Goal: Book appointment/travel/reservation

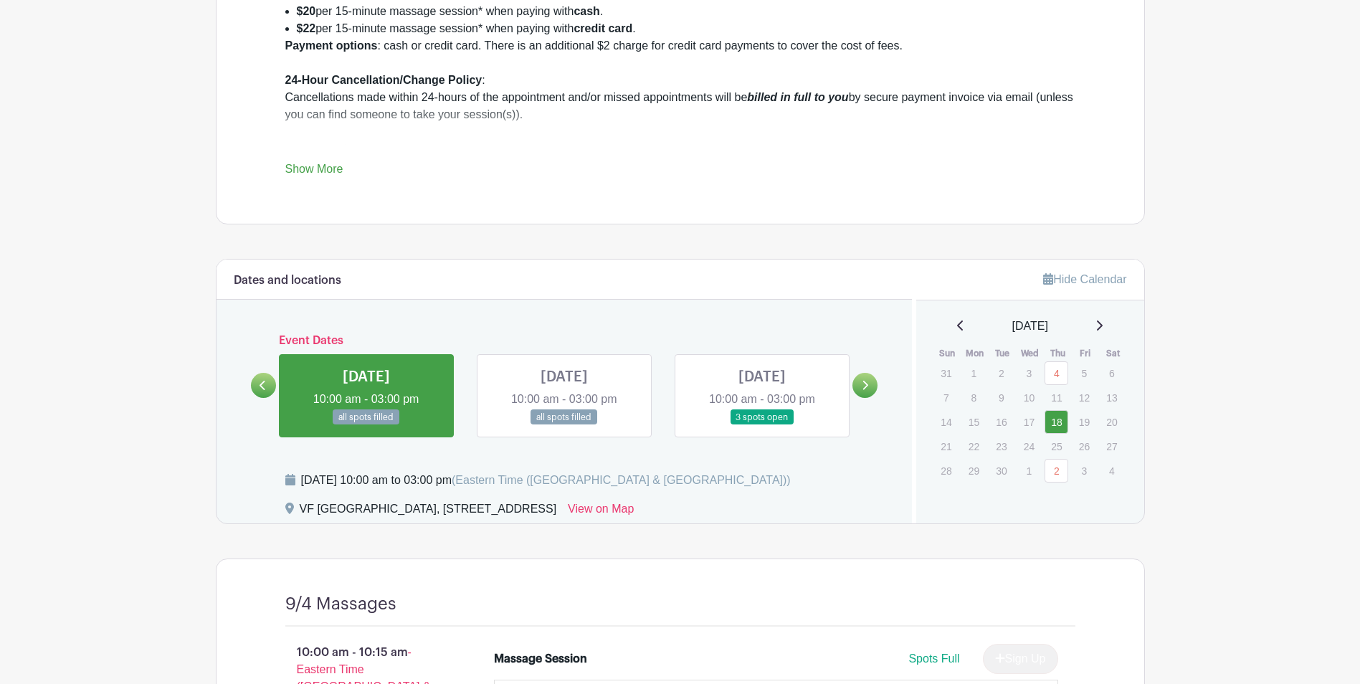
scroll to position [717, 0]
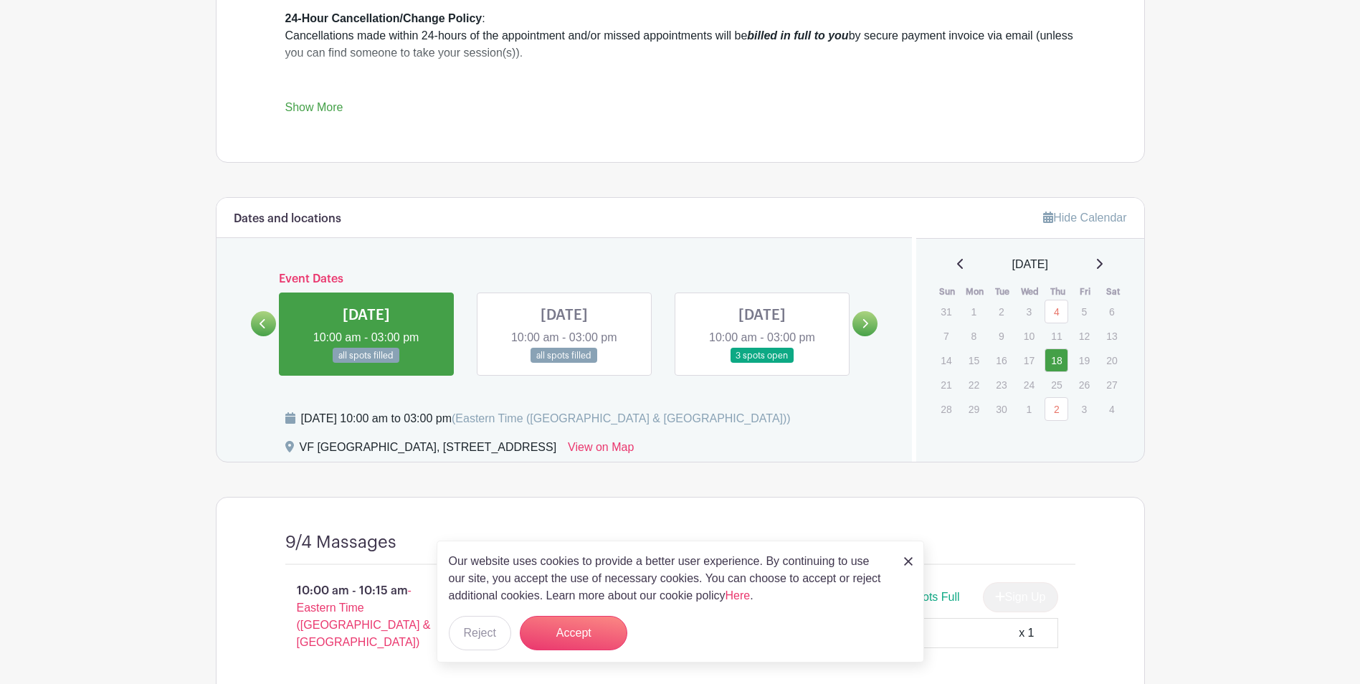
click at [267, 323] on link at bounding box center [263, 323] width 25 height 25
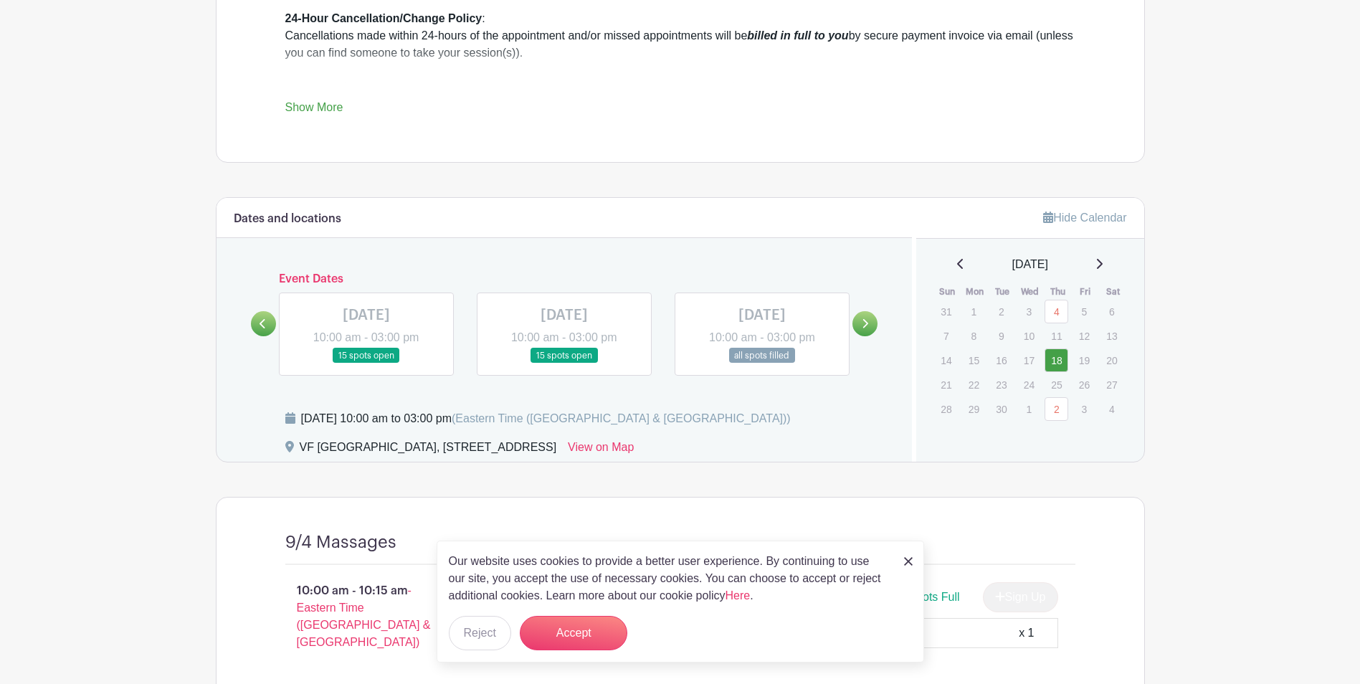
click at [867, 328] on icon at bounding box center [865, 323] width 6 height 11
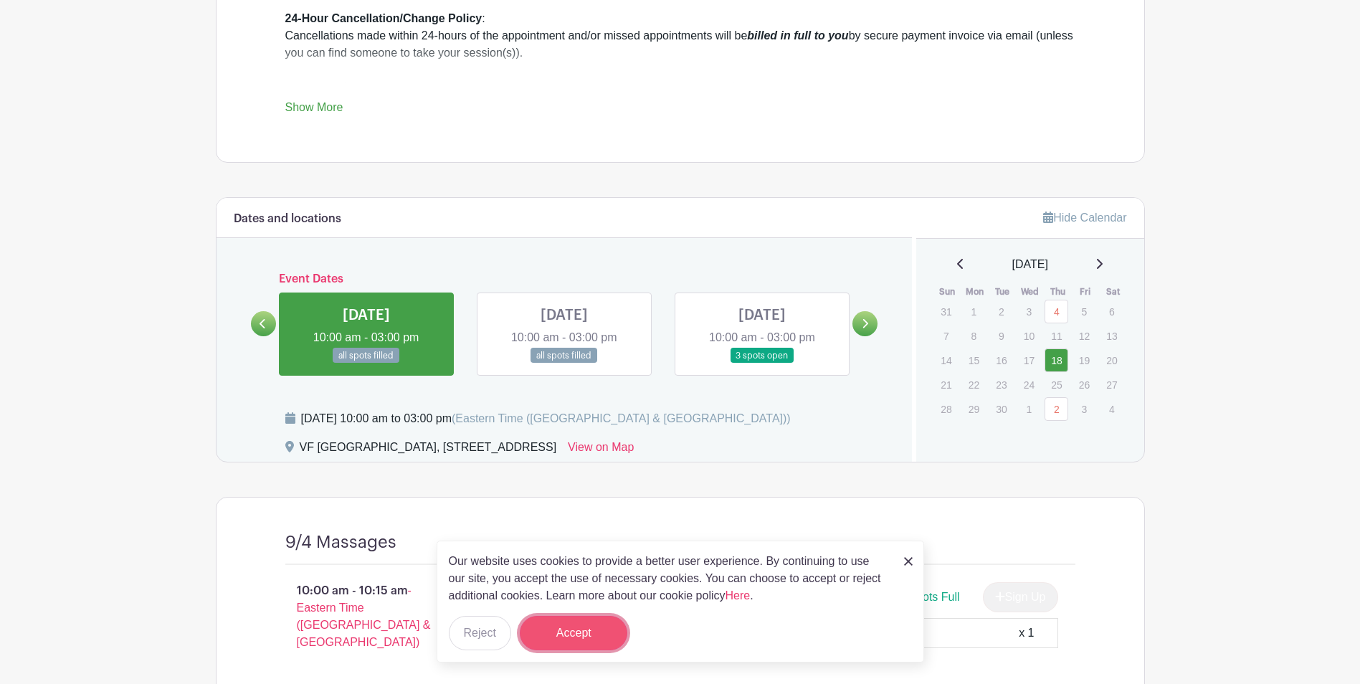
click at [569, 619] on button "Accept" at bounding box center [574, 633] width 108 height 34
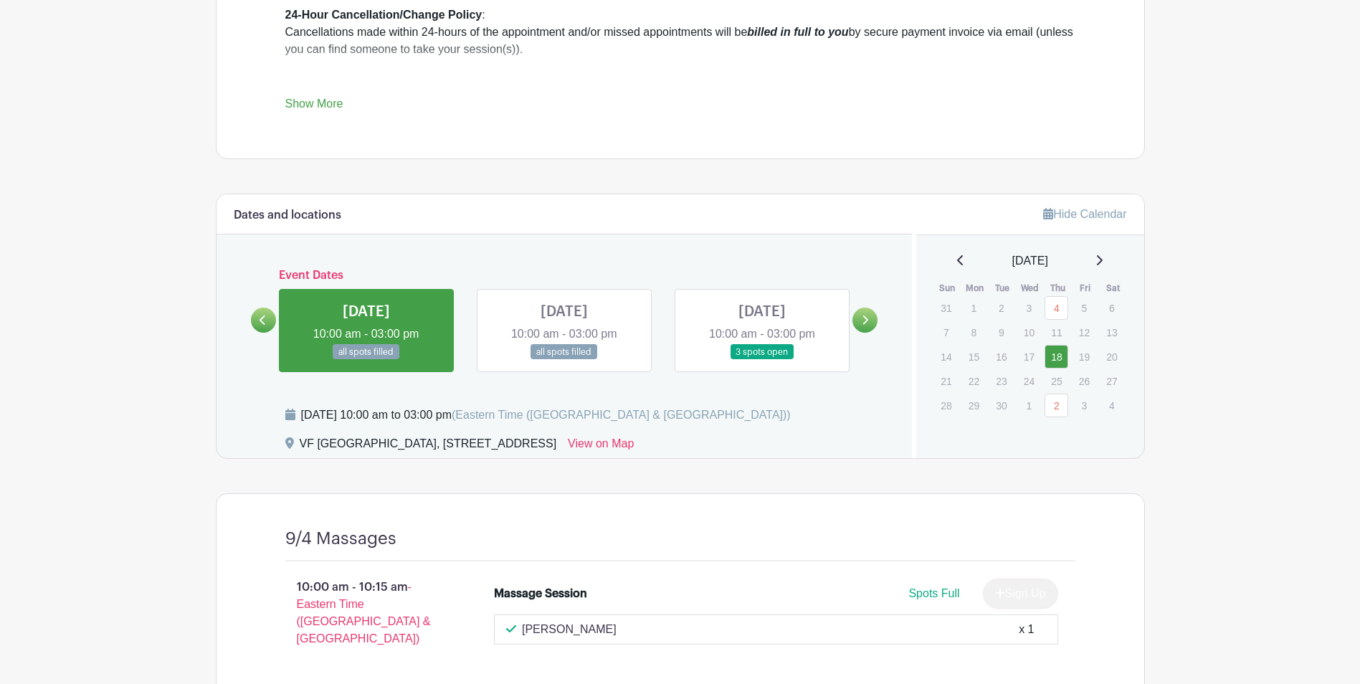
scroll to position [576, 0]
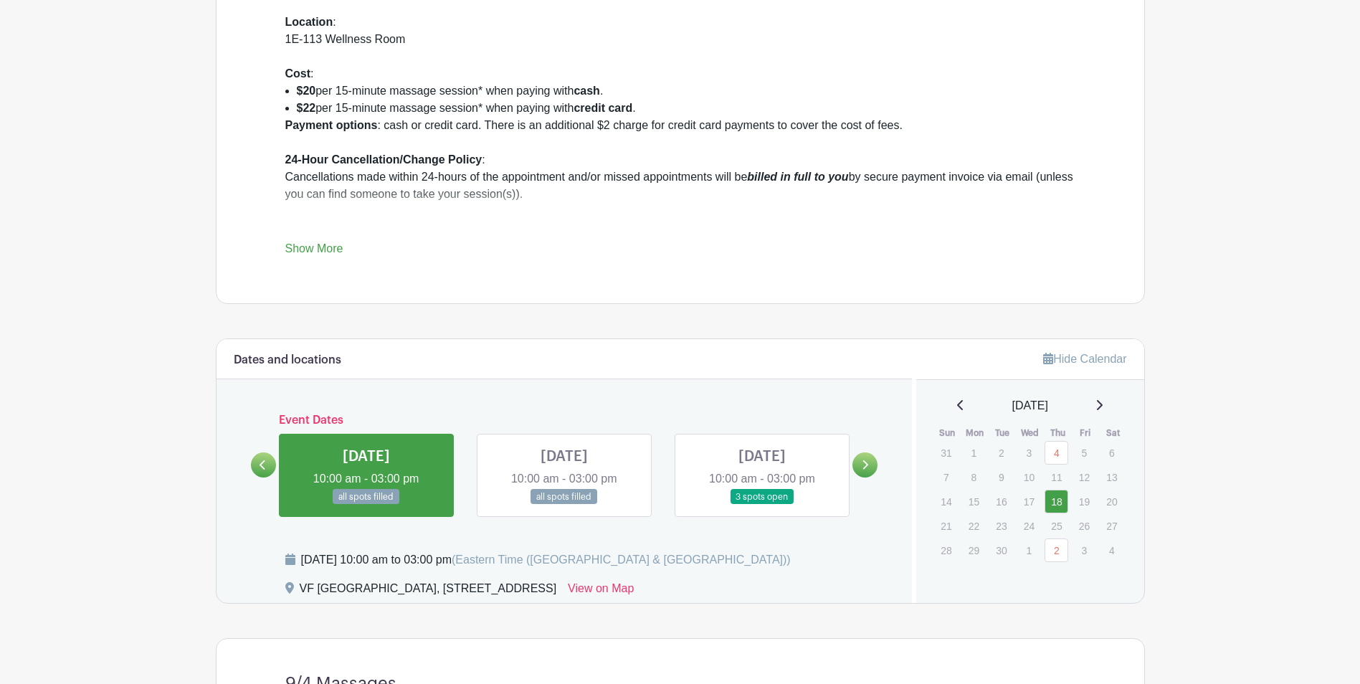
click at [564, 505] on link at bounding box center [564, 505] width 0 height 0
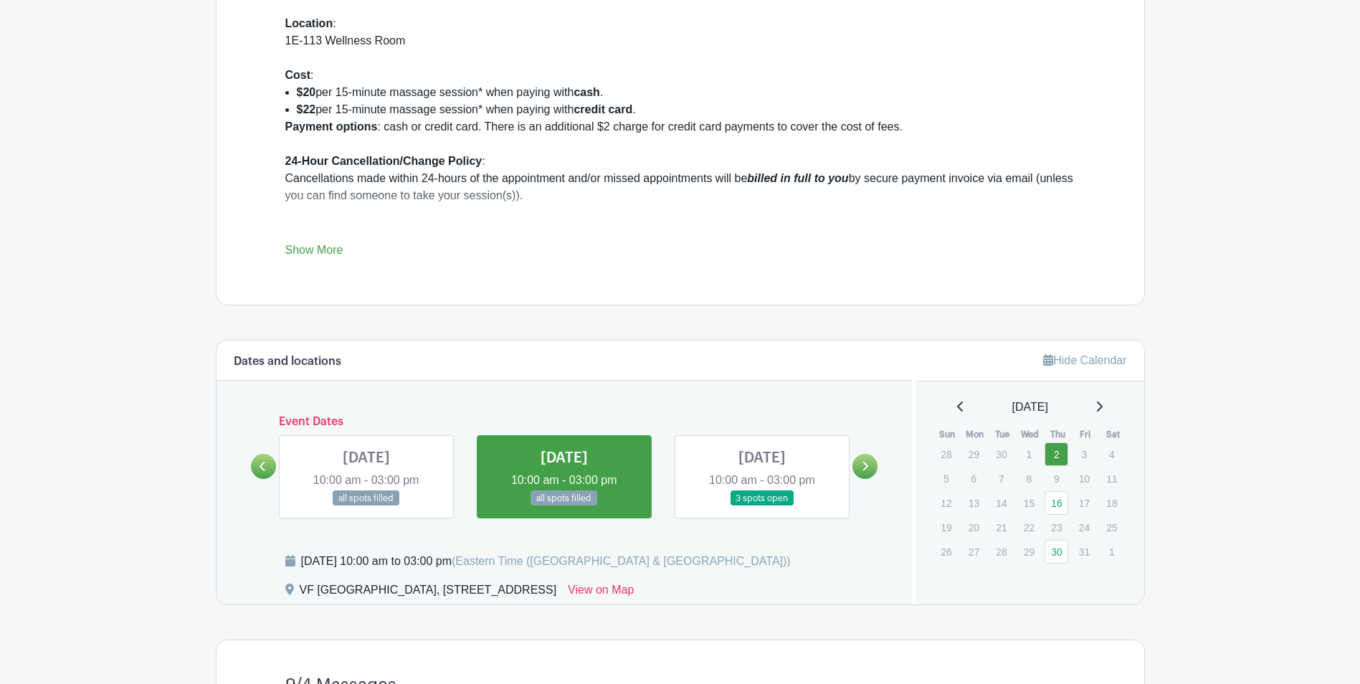
scroll to position [576, 0]
click at [762, 505] on link at bounding box center [762, 505] width 0 height 0
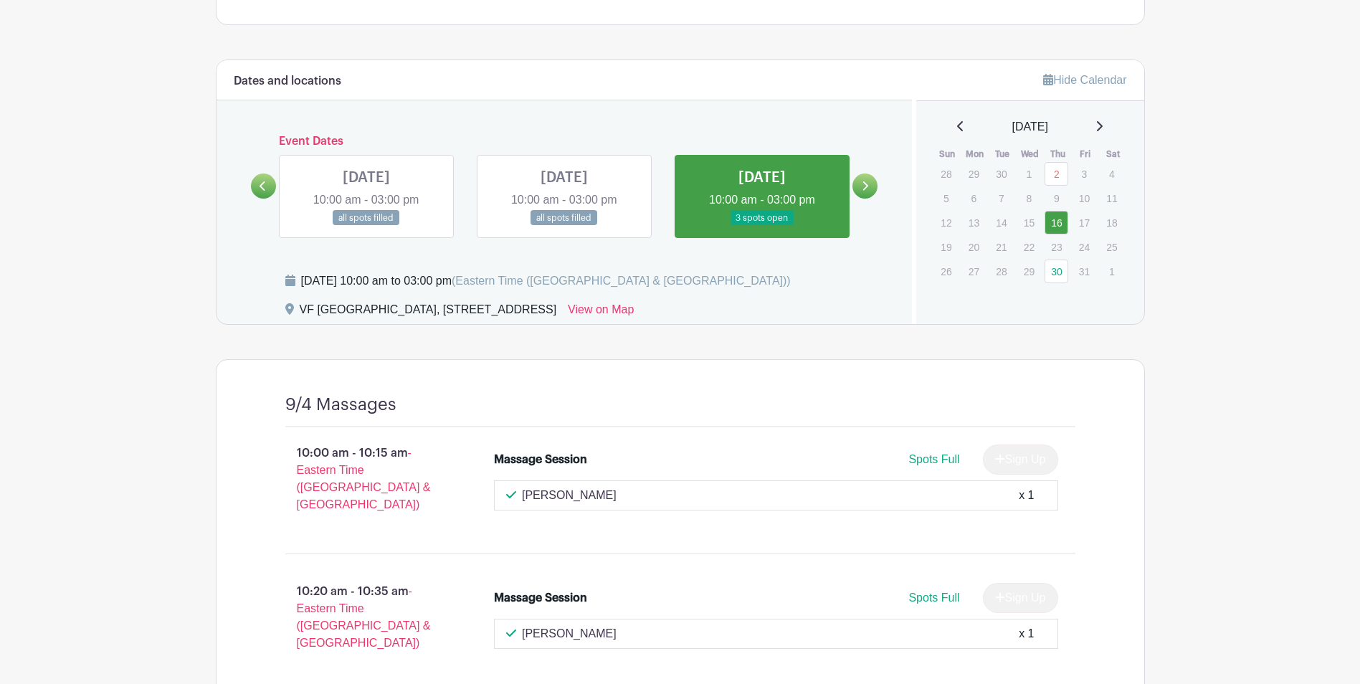
scroll to position [854, 0]
